Goal: Information Seeking & Learning: Understand process/instructions

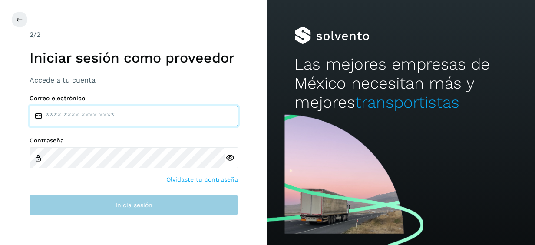
type input "**********"
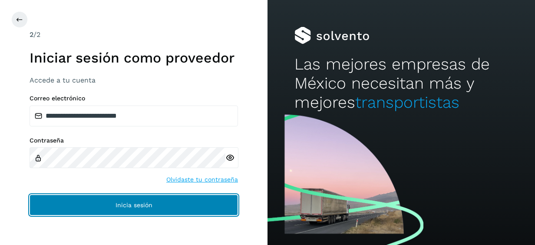
click at [116, 209] on button "Inicia sesión" at bounding box center [134, 204] width 208 height 21
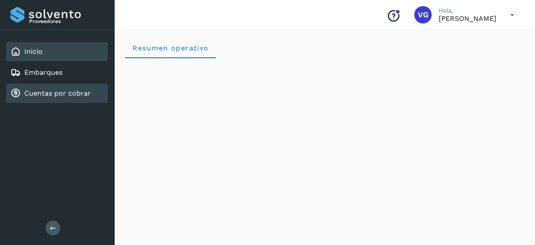
click at [61, 88] on div "Cuentas por cobrar" at bounding box center [50, 93] width 80 height 10
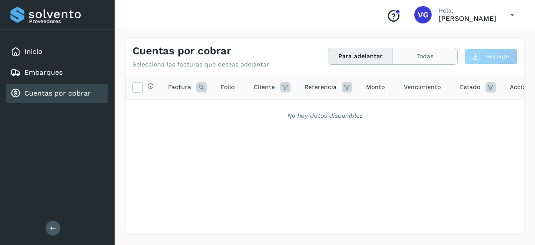
click at [420, 56] on button "Todas" at bounding box center [425, 56] width 64 height 16
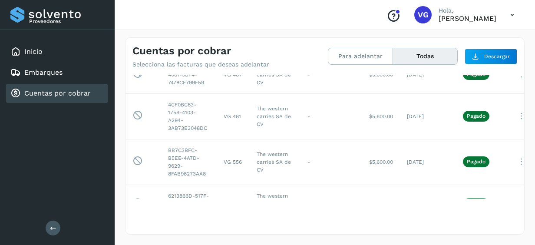
scroll to position [52, 0]
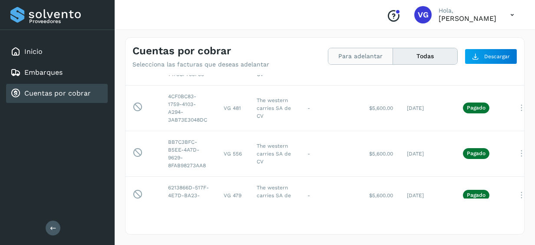
click at [393, 56] on button "Para adelantar" at bounding box center [425, 56] width 64 height 16
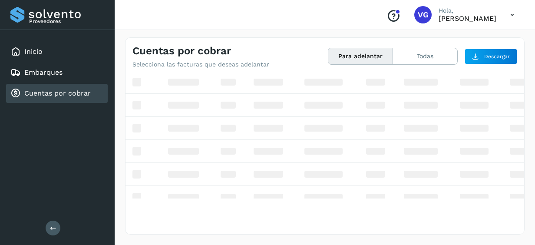
scroll to position [0, 0]
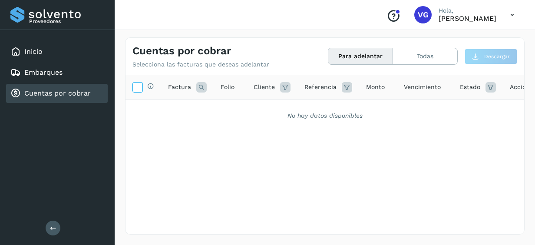
click at [140, 88] on icon at bounding box center [137, 86] width 9 height 9
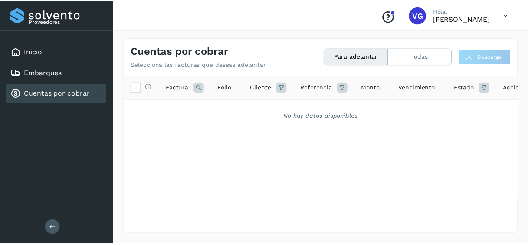
scroll to position [0, 23]
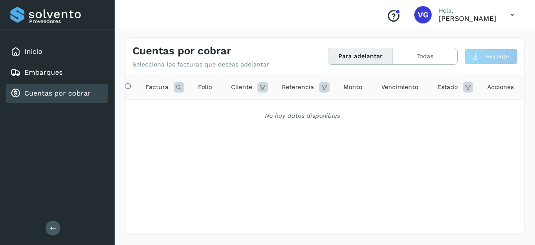
click at [496, 89] on span "Acciones" at bounding box center [500, 86] width 26 height 9
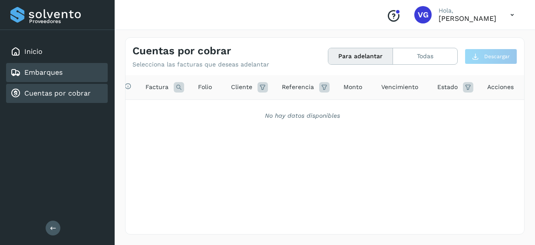
click at [31, 77] on div "Embarques" at bounding box center [36, 72] width 52 height 10
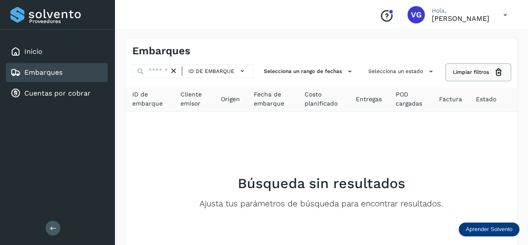
click at [462, 68] on span "Limpiar filtros" at bounding box center [471, 72] width 36 height 8
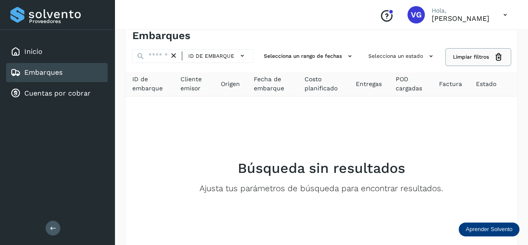
scroll to position [10, 0]
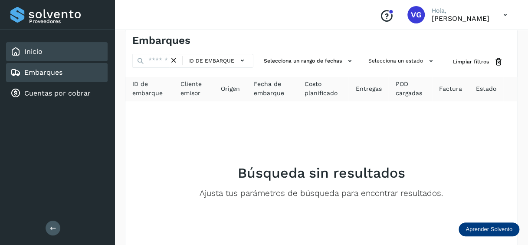
click at [36, 53] on link "Inicio" at bounding box center [33, 51] width 18 height 8
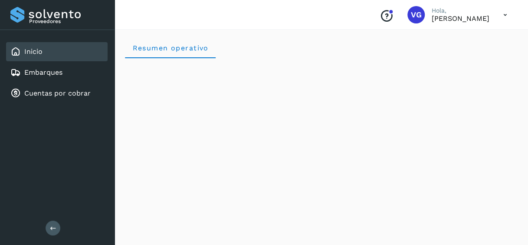
click at [380, 17] on icon "Conoce nuestros beneficios" at bounding box center [387, 16] width 14 height 14
click at [505, 16] on icon at bounding box center [505, 15] width 18 height 18
click at [373, 16] on div at bounding box center [264, 122] width 528 height 245
click at [380, 16] on icon "Conoce nuestros beneficios" at bounding box center [387, 16] width 14 height 14
click at [443, 20] on p "[PERSON_NAME]" at bounding box center [461, 18] width 58 height 8
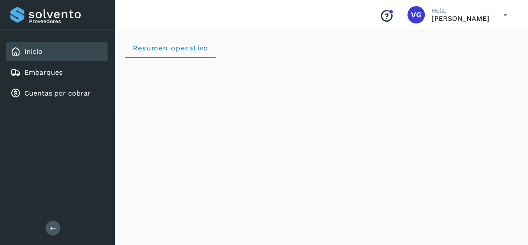
click at [380, 15] on icon "Conoce nuestros beneficios" at bounding box center [387, 16] width 14 height 14
click at [52, 230] on icon at bounding box center [53, 227] width 7 height 7
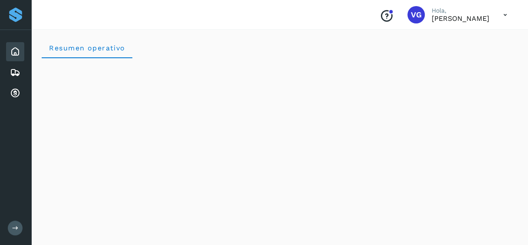
click at [10, 224] on button at bounding box center [15, 227] width 15 height 15
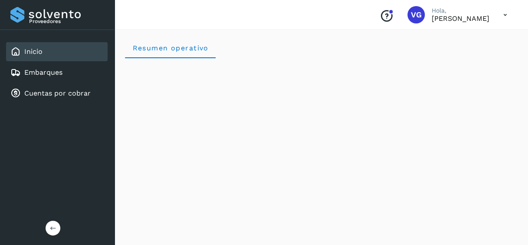
click at [10, 224] on div "Proveedores Inicio Embarques Cuentas por cobrar Salir" at bounding box center [57, 122] width 115 height 245
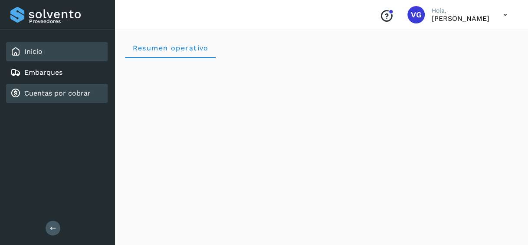
drag, startPoint x: 10, startPoint y: 224, endPoint x: 74, endPoint y: 91, distance: 147.7
click at [74, 91] on link "Cuentas por cobrar" at bounding box center [57, 93] width 66 height 8
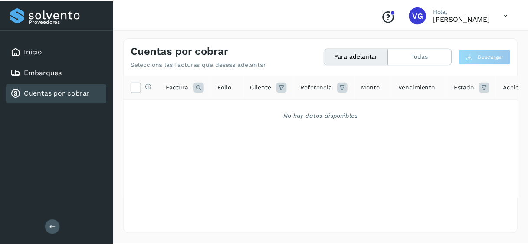
scroll to position [0, 23]
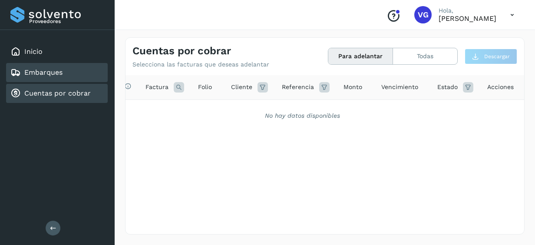
click at [53, 69] on link "Embarques" at bounding box center [43, 72] width 38 height 8
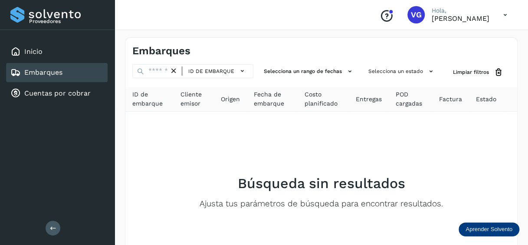
click at [472, 229] on p "Aprender Solvento" at bounding box center [489, 229] width 47 height 7
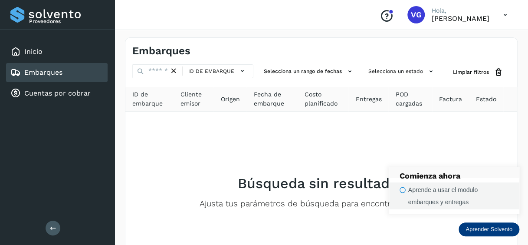
click at [453, 197] on div "Aprende a usar el modulo embarques y entregas" at bounding box center [458, 196] width 101 height 24
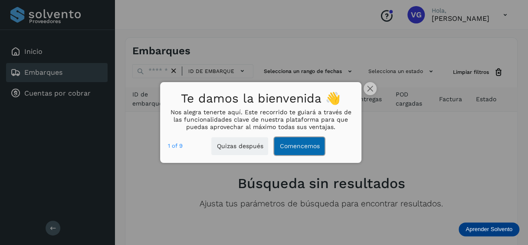
click at [301, 151] on button "Comencemos" at bounding box center [299, 146] width 50 height 18
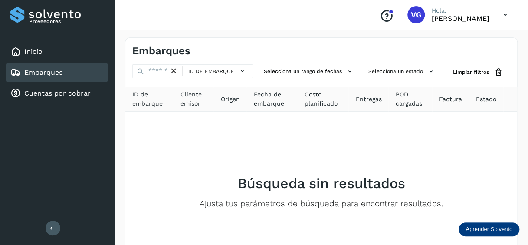
click at [498, 230] on p "Aprender Solvento" at bounding box center [489, 229] width 47 height 7
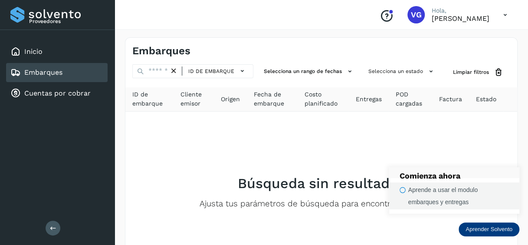
click at [404, 186] on div "button" at bounding box center [403, 190] width 6 height 12
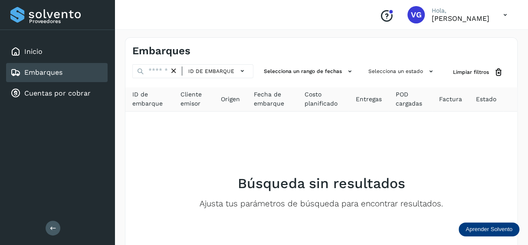
click at [476, 230] on p "Aprender Solvento" at bounding box center [489, 229] width 47 height 7
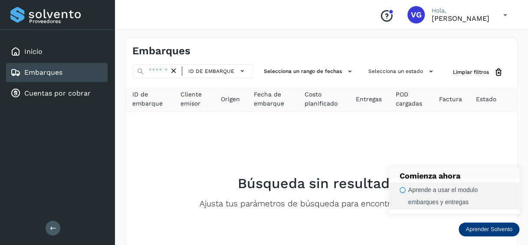
click at [441, 195] on div "Aprende a usar el modulo embarques y entregas" at bounding box center [458, 196] width 101 height 24
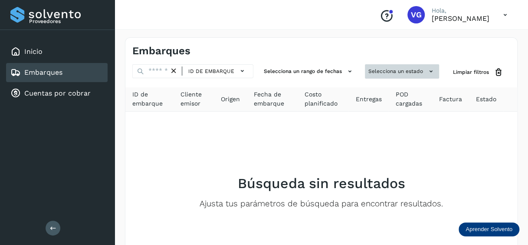
click at [396, 71] on button "Selecciona un estado" at bounding box center [402, 71] width 74 height 14
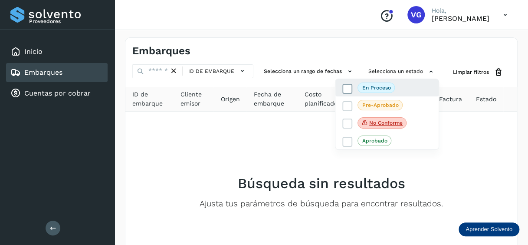
click at [385, 85] on p "En proceso" at bounding box center [376, 88] width 29 height 6
click at [385, 84] on span "En proceso" at bounding box center [376, 88] width 37 height 10
click at [241, 71] on div at bounding box center [264, 122] width 528 height 245
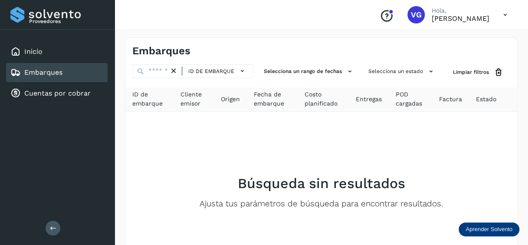
click at [241, 71] on icon at bounding box center [242, 70] width 9 height 9
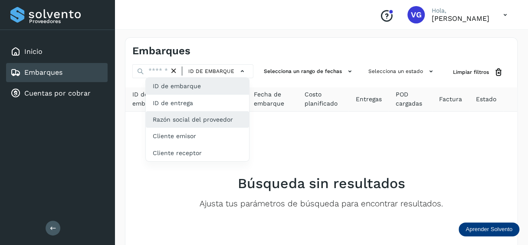
click at [212, 145] on div "Razón social del proveedor" at bounding box center [197, 153] width 103 height 16
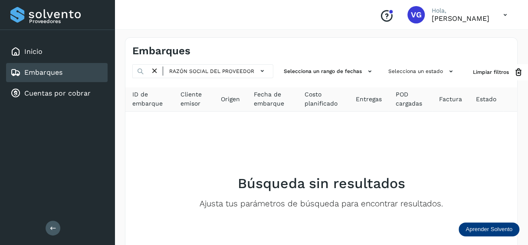
click at [152, 69] on icon at bounding box center [154, 70] width 9 height 9
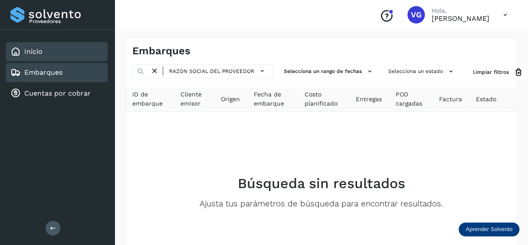
click at [49, 53] on div "Inicio" at bounding box center [57, 51] width 102 height 19
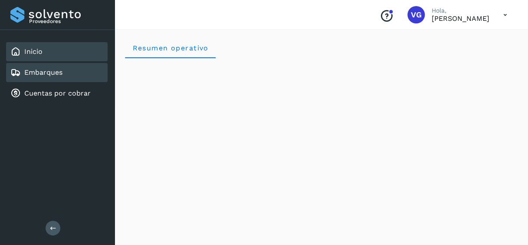
click at [59, 68] on link "Embarques" at bounding box center [43, 72] width 38 height 8
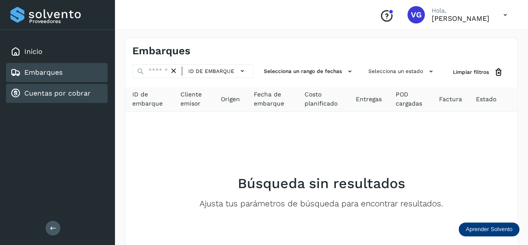
click at [58, 89] on link "Cuentas por cobrar" at bounding box center [57, 93] width 66 height 8
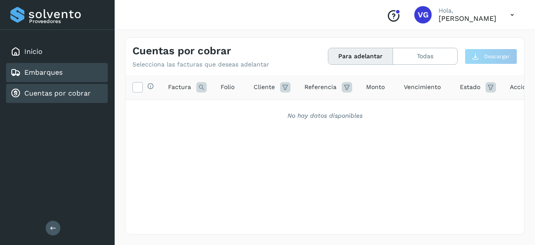
click at [60, 72] on link "Embarques" at bounding box center [43, 72] width 38 height 8
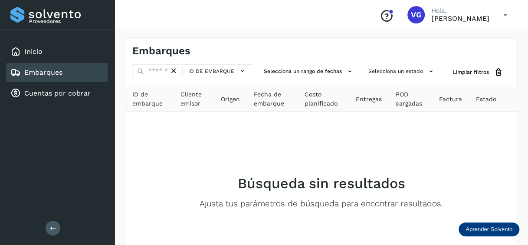
click at [496, 226] on p "Aprender Solvento" at bounding box center [489, 229] width 47 height 7
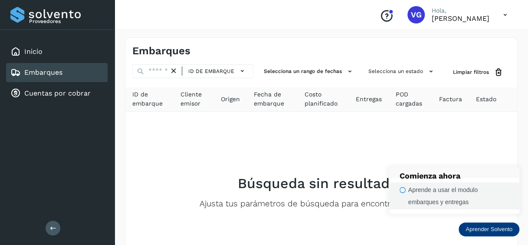
click at [427, 196] on div "Aprende a usar el modulo embarques y entregas" at bounding box center [458, 196] width 101 height 24
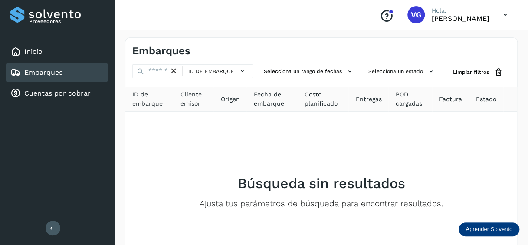
click at [380, 13] on icon "Conoce nuestros beneficios" at bounding box center [387, 16] width 14 height 14
click at [52, 229] on icon at bounding box center [53, 227] width 7 height 7
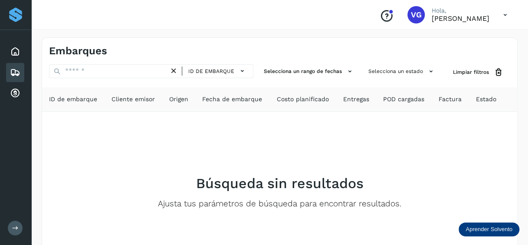
click at [16, 169] on div "Proveedores Inicio Embarques Cuentas por cobrar Salir" at bounding box center [15, 122] width 31 height 245
click at [12, 223] on button at bounding box center [15, 227] width 15 height 15
